Goal: Navigation & Orientation: Find specific page/section

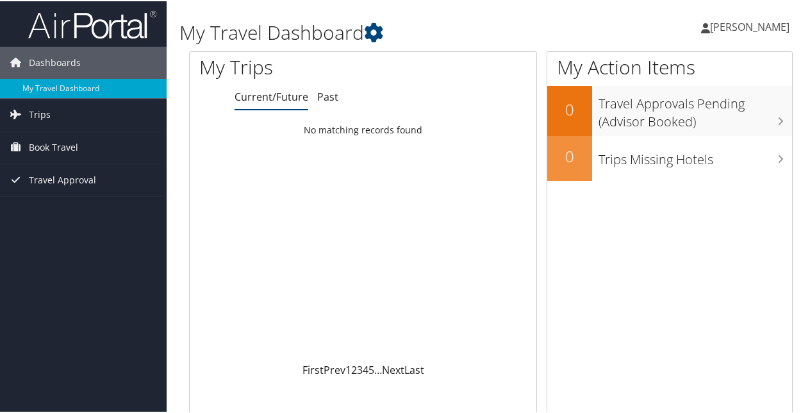
click at [749, 27] on span "[PERSON_NAME]" at bounding box center [749, 26] width 79 height 14
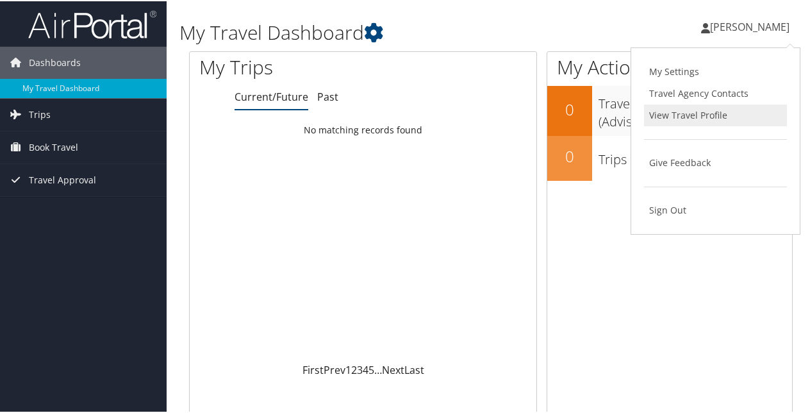
click at [682, 113] on link "View Travel Profile" at bounding box center [715, 114] width 143 height 22
